Goal: Task Accomplishment & Management: Complete application form

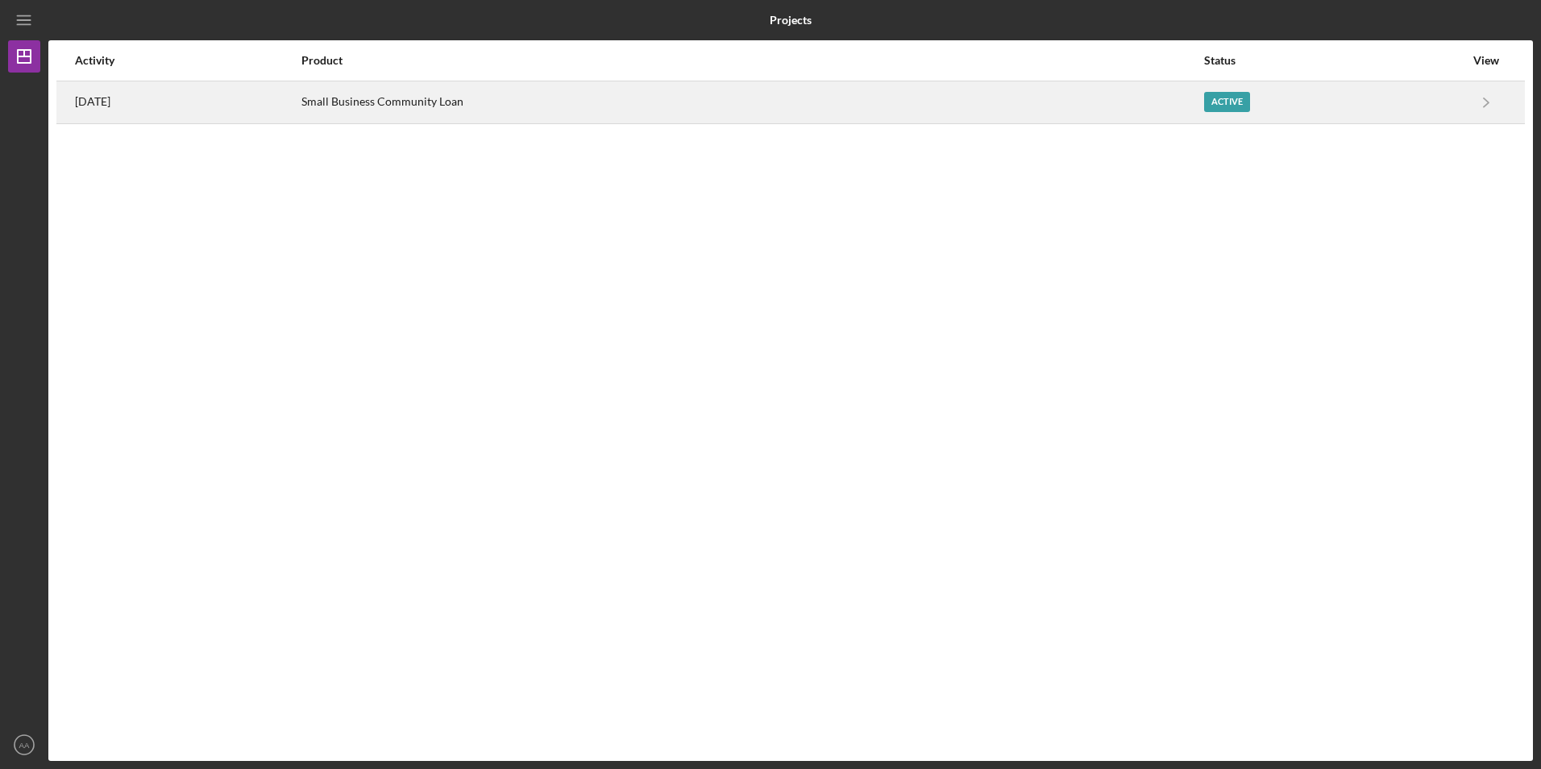
click at [560, 118] on div "Small Business Community Loan" at bounding box center [751, 102] width 900 height 40
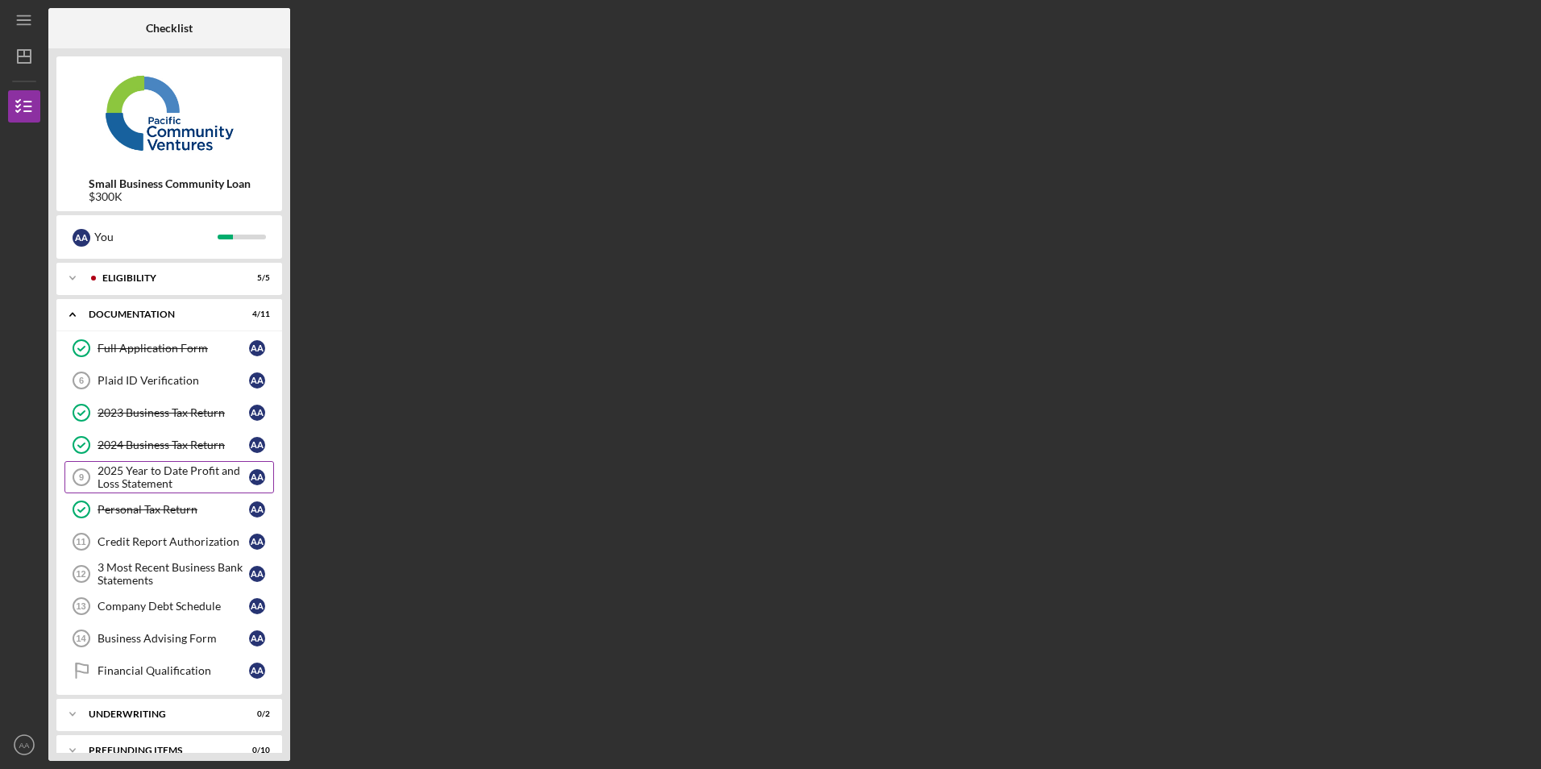
click at [115, 474] on div "2025 Year to Date Profit and Loss Statement" at bounding box center [172, 477] width 151 height 26
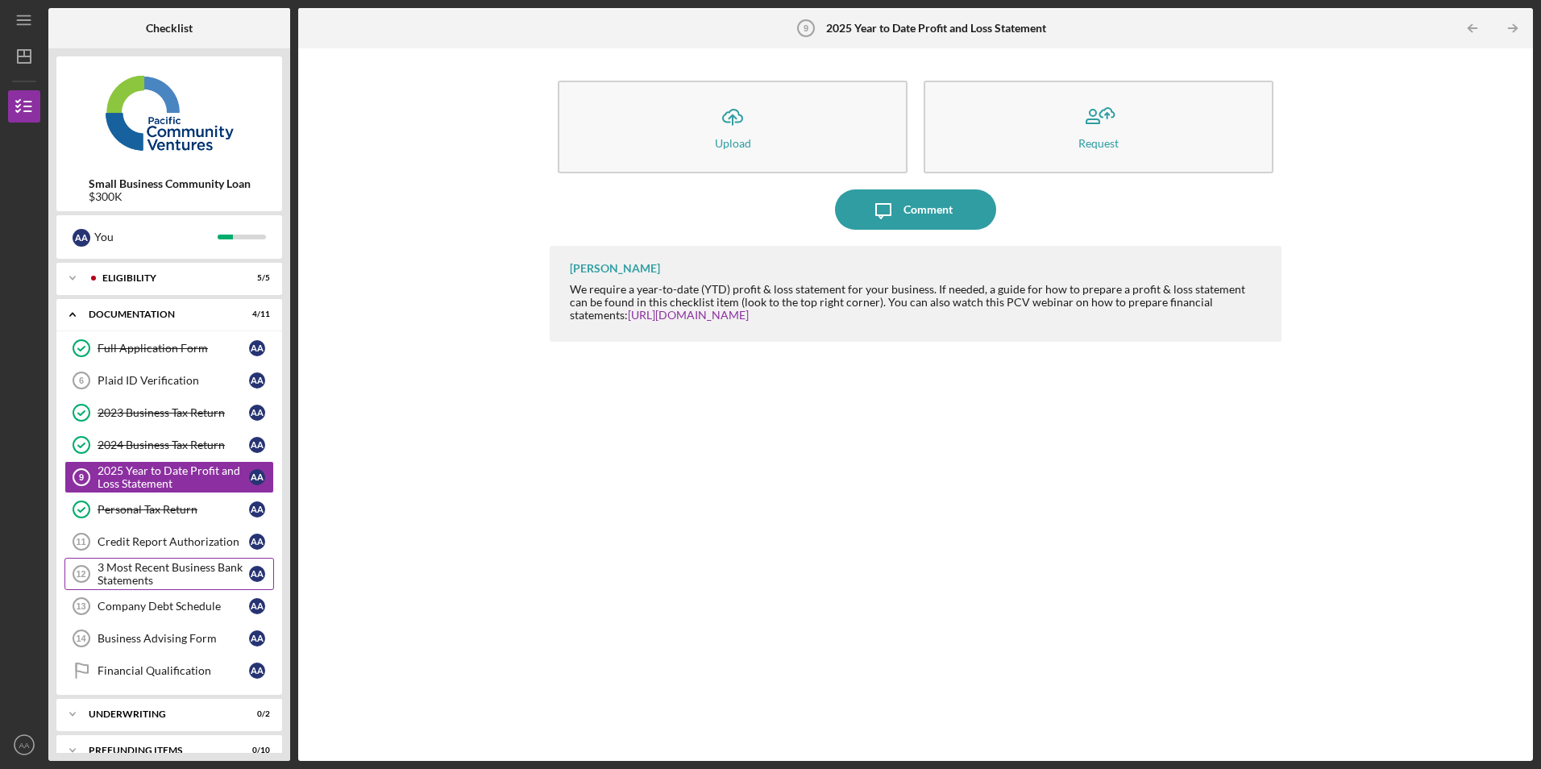
click at [141, 566] on div "3 Most Recent Business Bank Statements" at bounding box center [172, 574] width 151 height 26
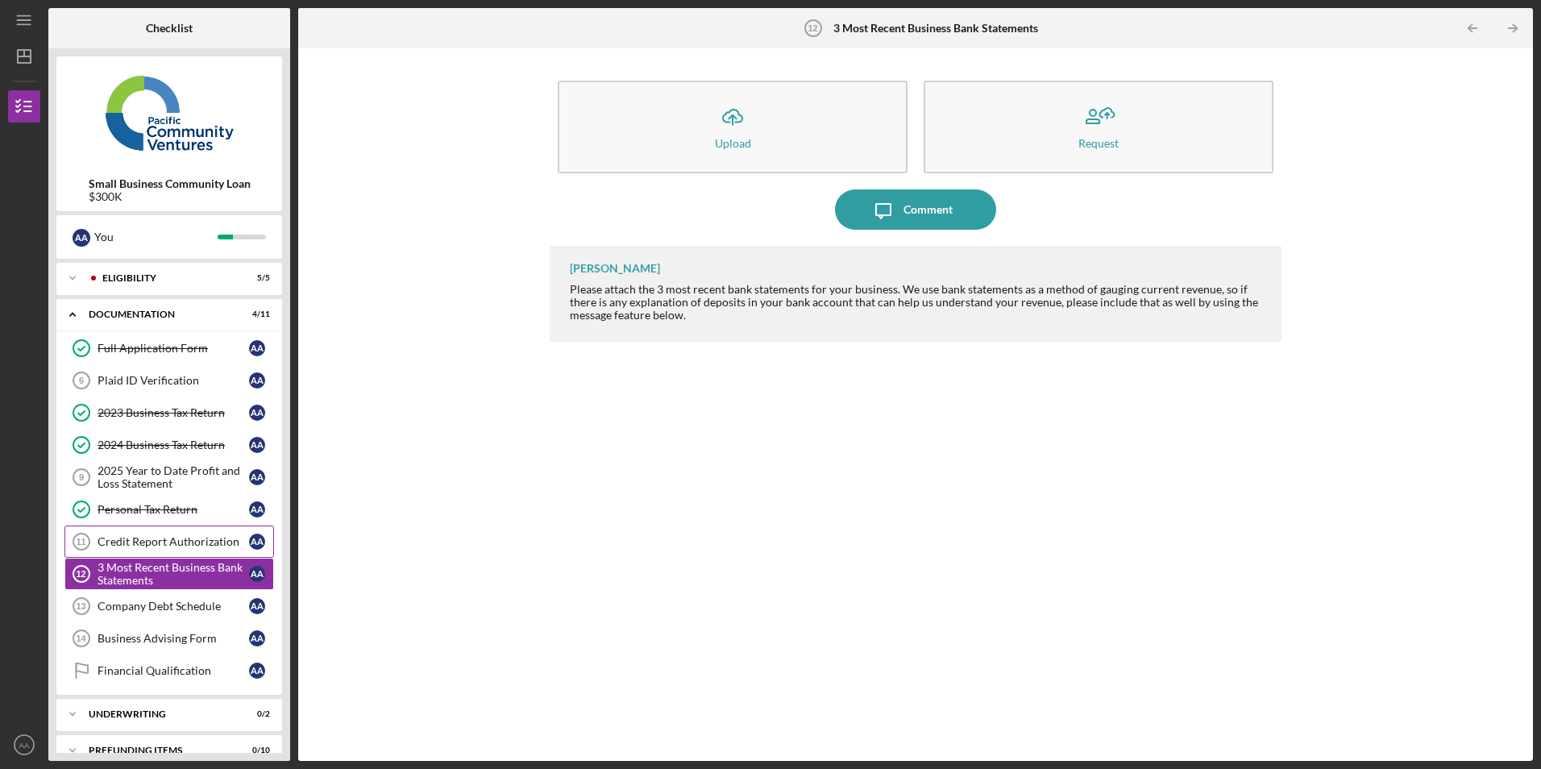
click at [151, 544] on div "Credit Report Authorization" at bounding box center [172, 541] width 151 height 13
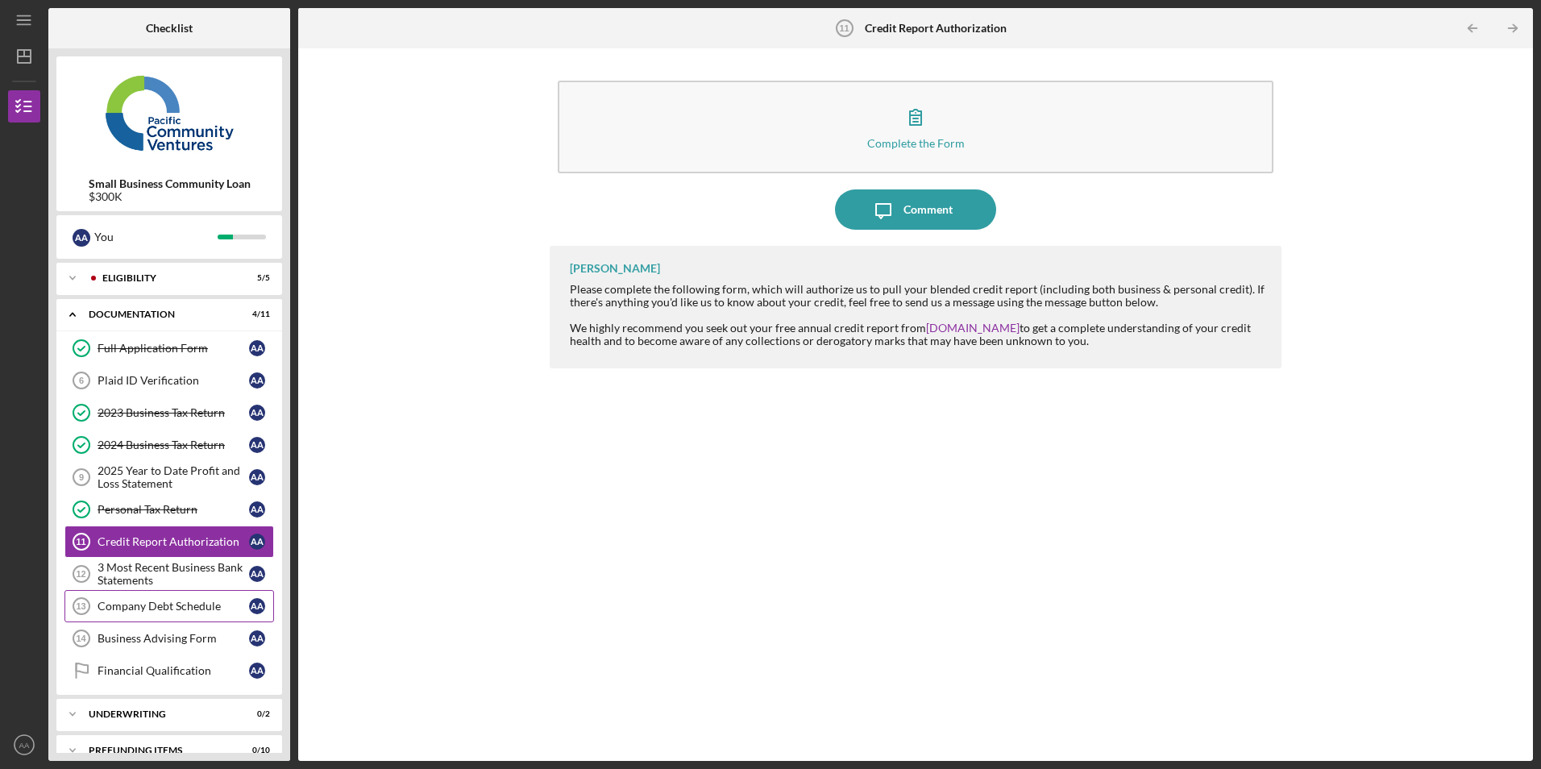
click at [138, 604] on div "Company Debt Schedule" at bounding box center [172, 605] width 151 height 13
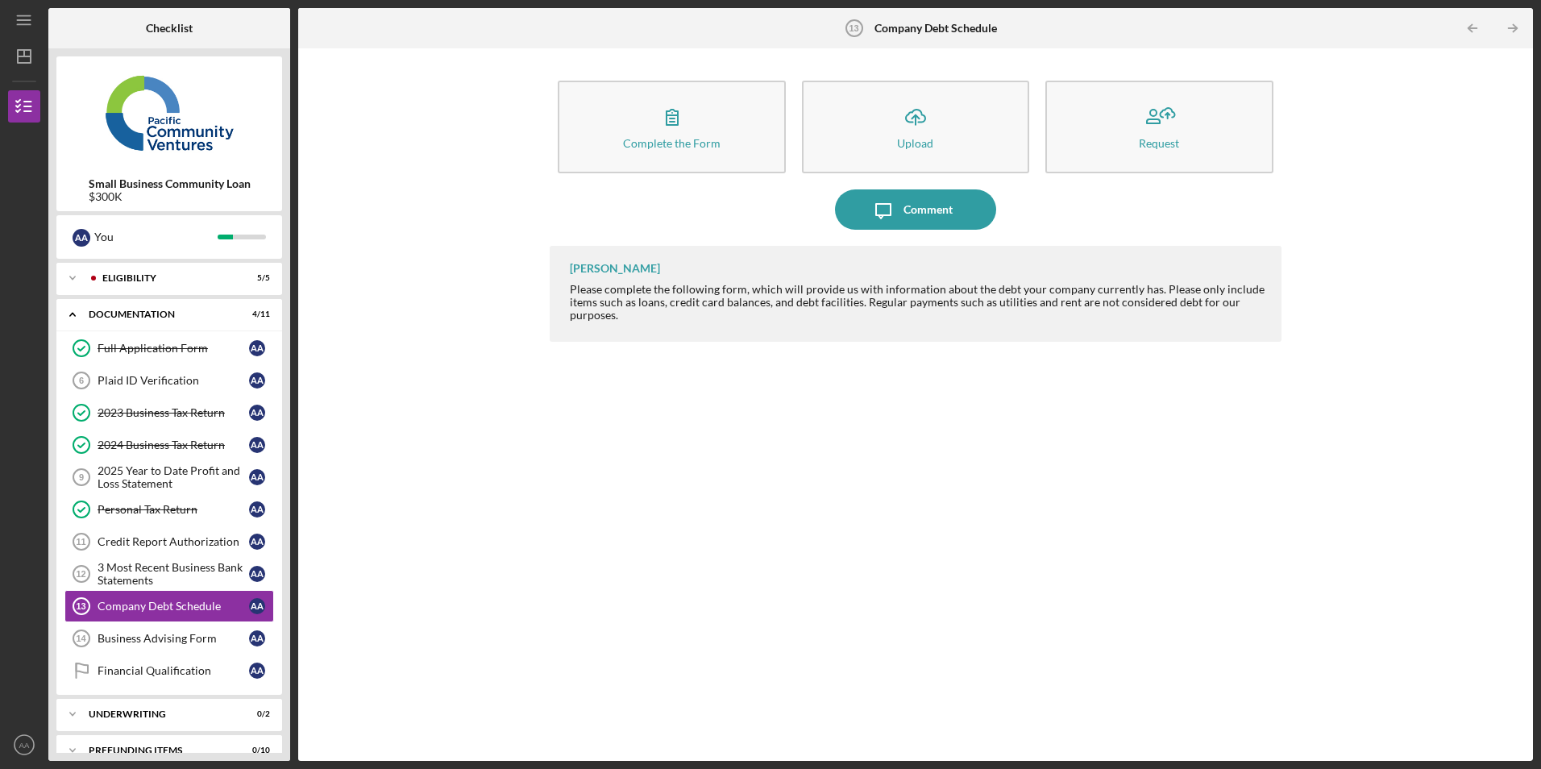
drag, startPoint x: 1028, startPoint y: 516, endPoint x: 635, endPoint y: 573, distance: 397.3
click at [1028, 516] on div "[PERSON_NAME] Please complete the following form, which will provide us with in…" at bounding box center [914, 491] width 731 height 491
drag, startPoint x: 34, startPoint y: 744, endPoint x: 21, endPoint y: 732, distance: 18.2
click at [34, 744] on circle "button" at bounding box center [24, 744] width 19 height 19
click at [38, 695] on link "Logout" at bounding box center [97, 706] width 177 height 33
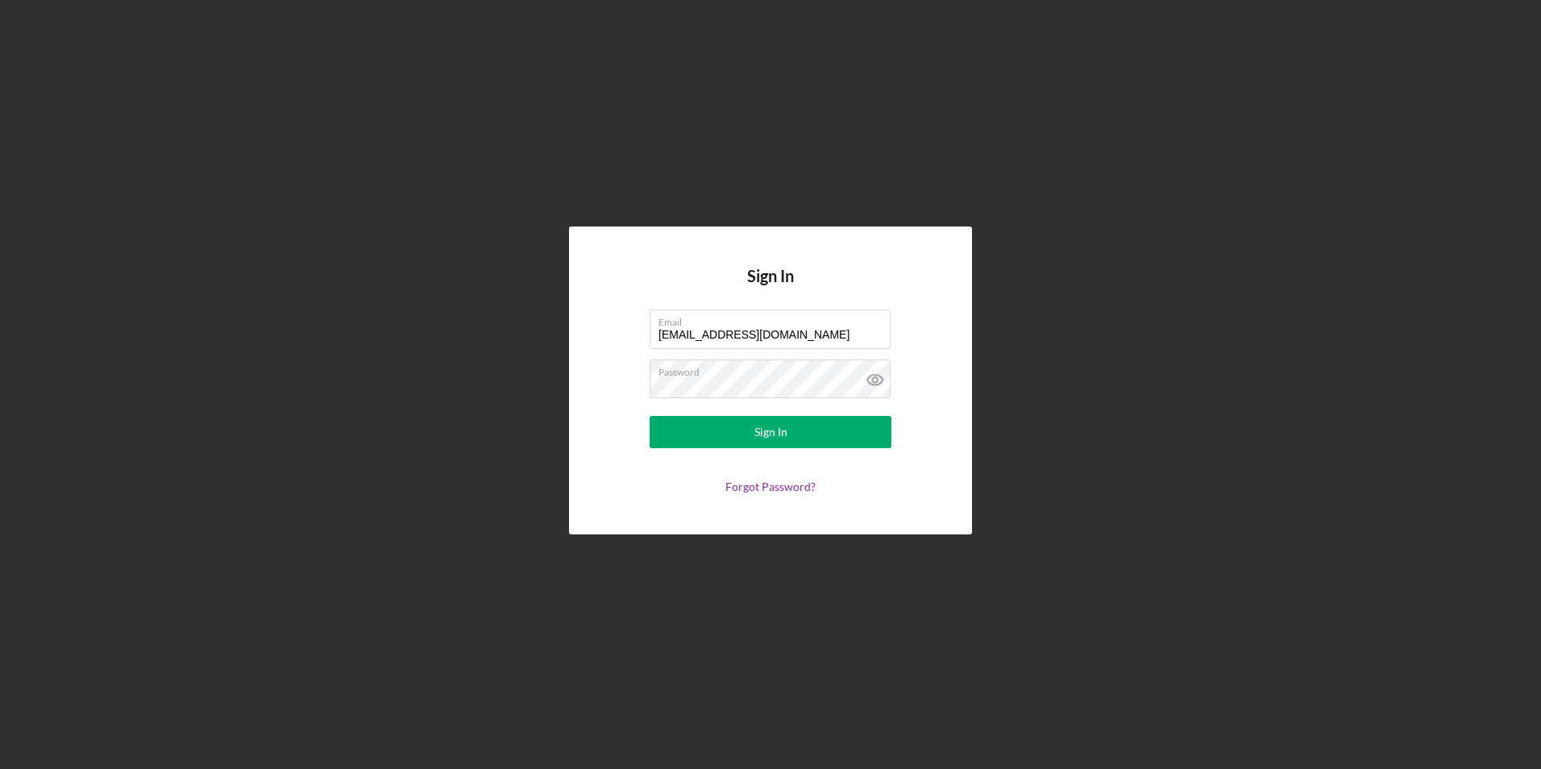
drag, startPoint x: 782, startPoint y: 338, endPoint x: 495, endPoint y: 310, distance: 288.1
click at [495, 310] on div "Sign In Email [EMAIL_ADDRESS][DOMAIN_NAME] Password Sign In Forgot Password?" at bounding box center [770, 380] width 1524 height 761
type input "[EMAIL_ADDRESS][DOMAIN_NAME]"
click at [666, 438] on button "Sign In" at bounding box center [770, 432] width 242 height 32
